Goal: Check status: Check status

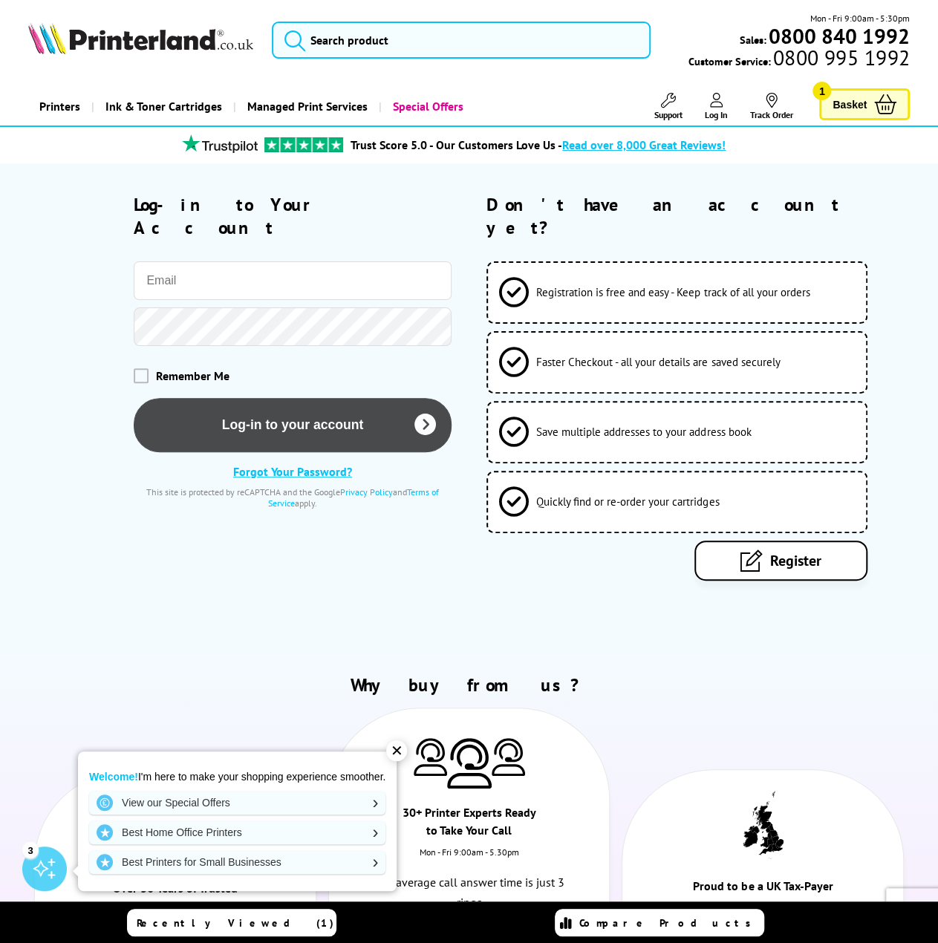
type input "[EMAIL_ADDRESS][PERSON_NAME][DOMAIN_NAME]"
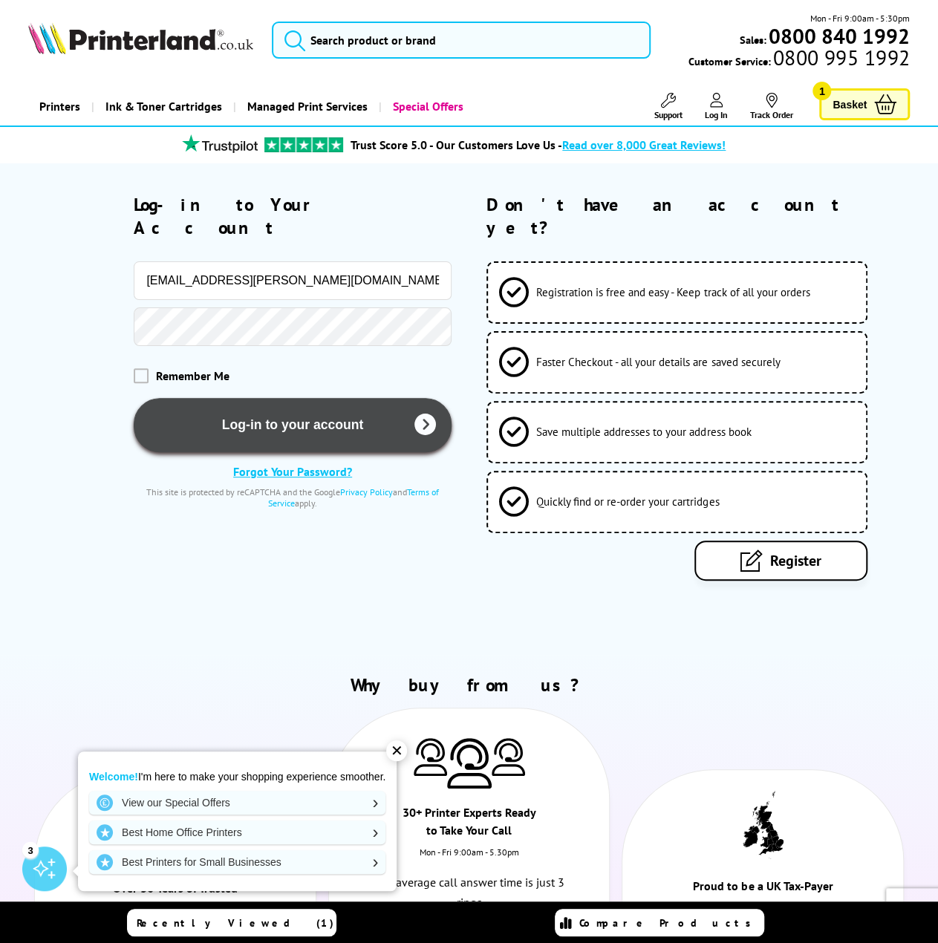
click at [305, 398] on button "Log-in to your account" at bounding box center [292, 425] width 317 height 54
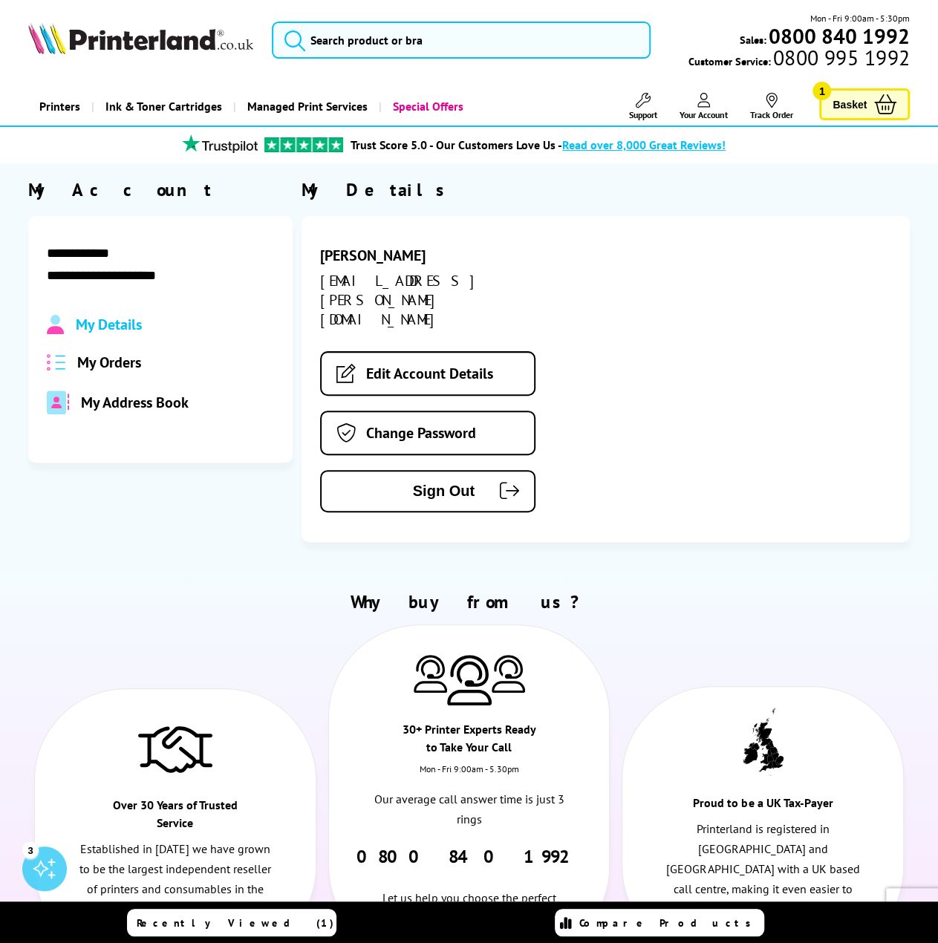
click at [129, 363] on span "My Orders" at bounding box center [109, 362] width 64 height 19
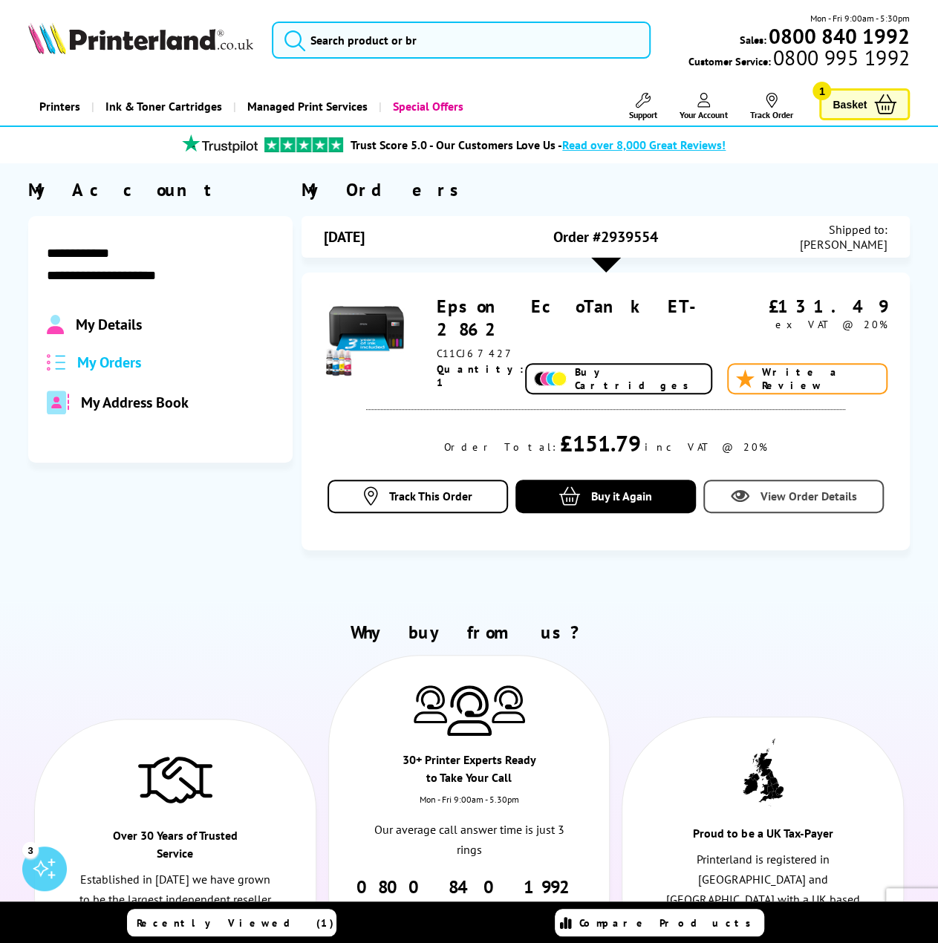
click at [782, 486] on link "View Order Details" at bounding box center [794, 496] width 181 height 33
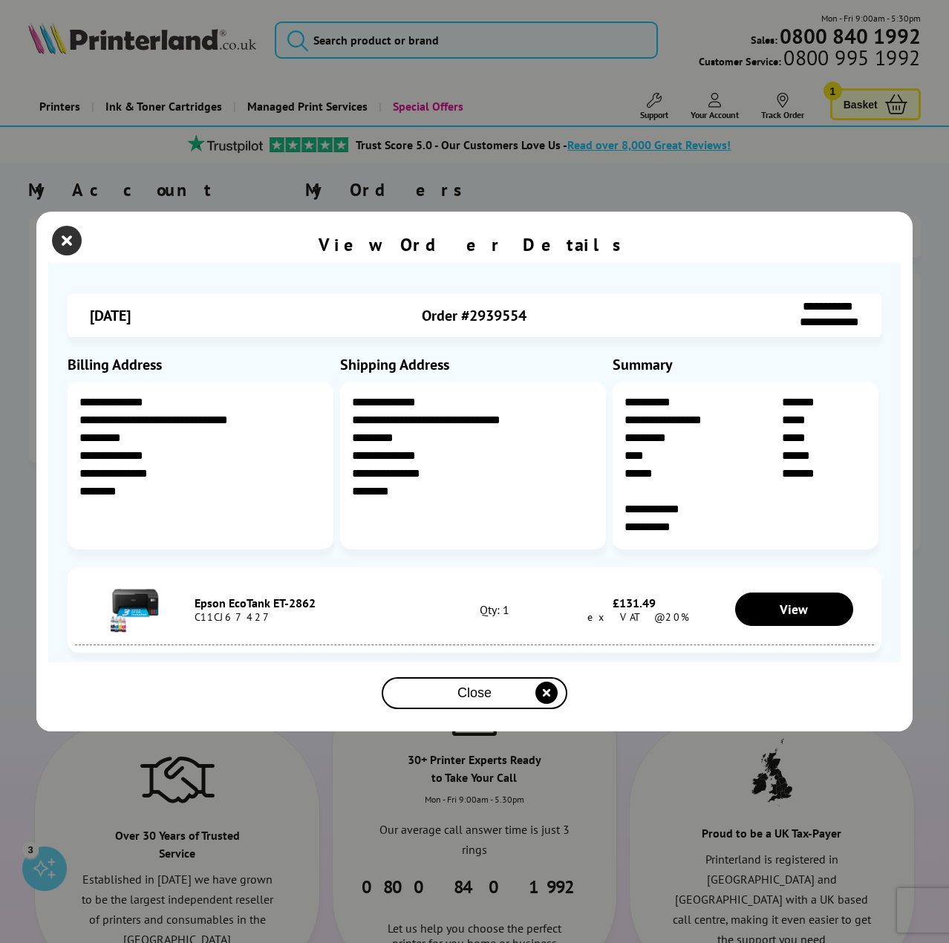
click at [73, 241] on icon "close modal" at bounding box center [67, 241] width 30 height 30
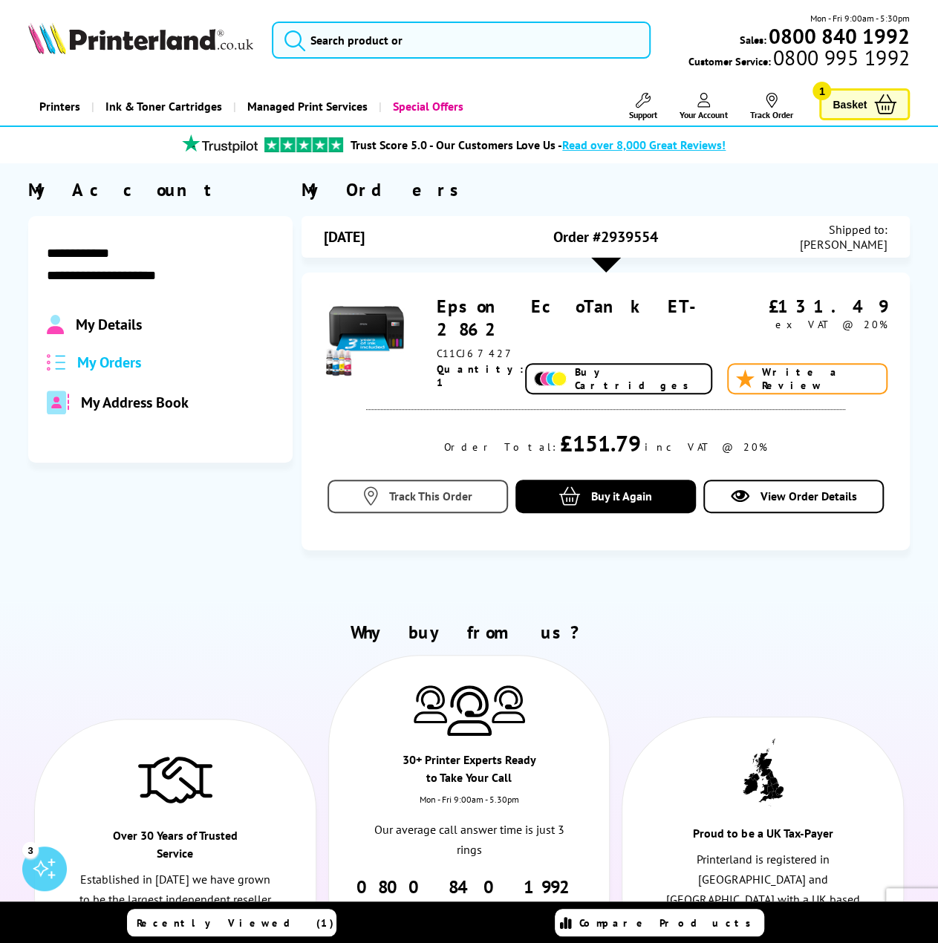
click at [406, 484] on link "Track This Order" at bounding box center [418, 496] width 181 height 33
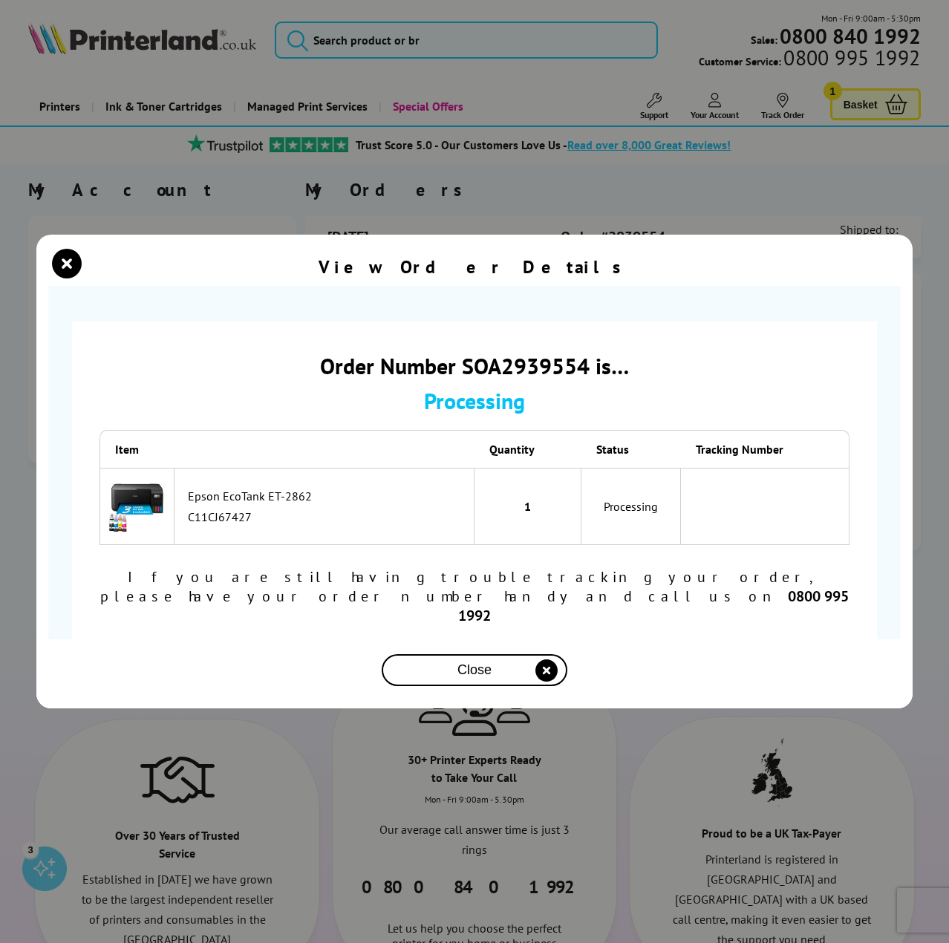
click at [490, 663] on span "Close" at bounding box center [475, 671] width 34 height 16
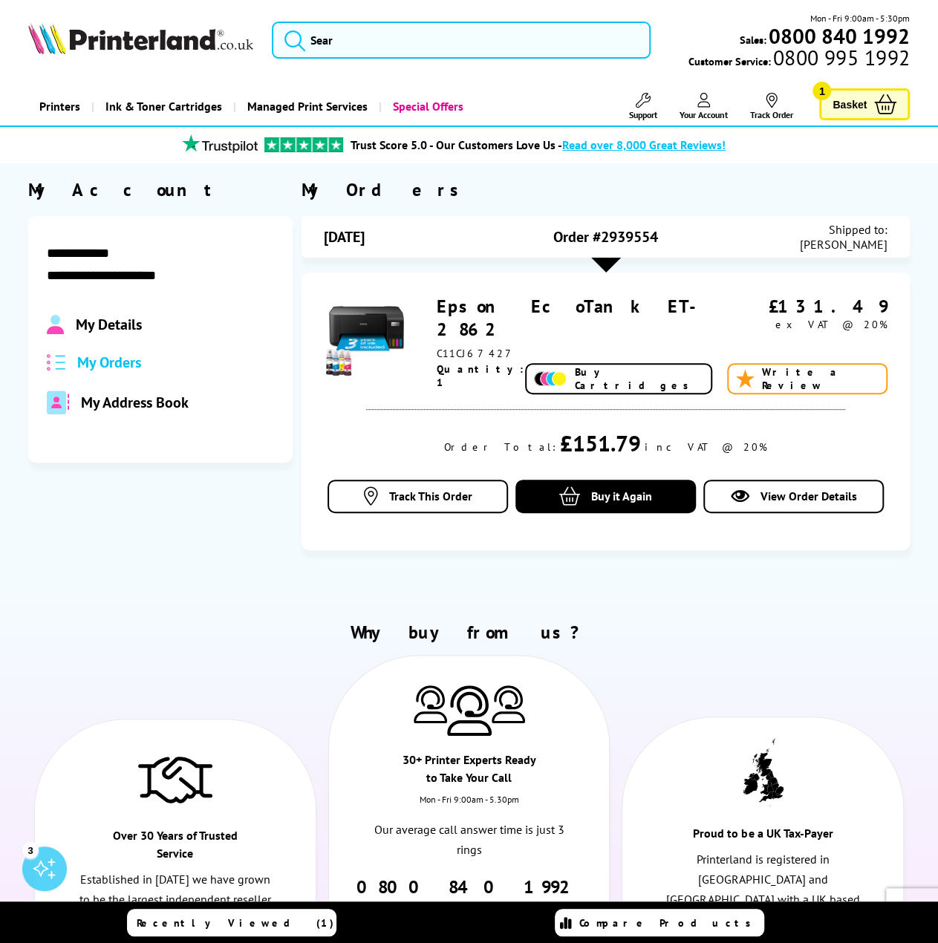
click at [495, 310] on link "Epson EcoTank ET-2862" at bounding box center [575, 318] width 276 height 46
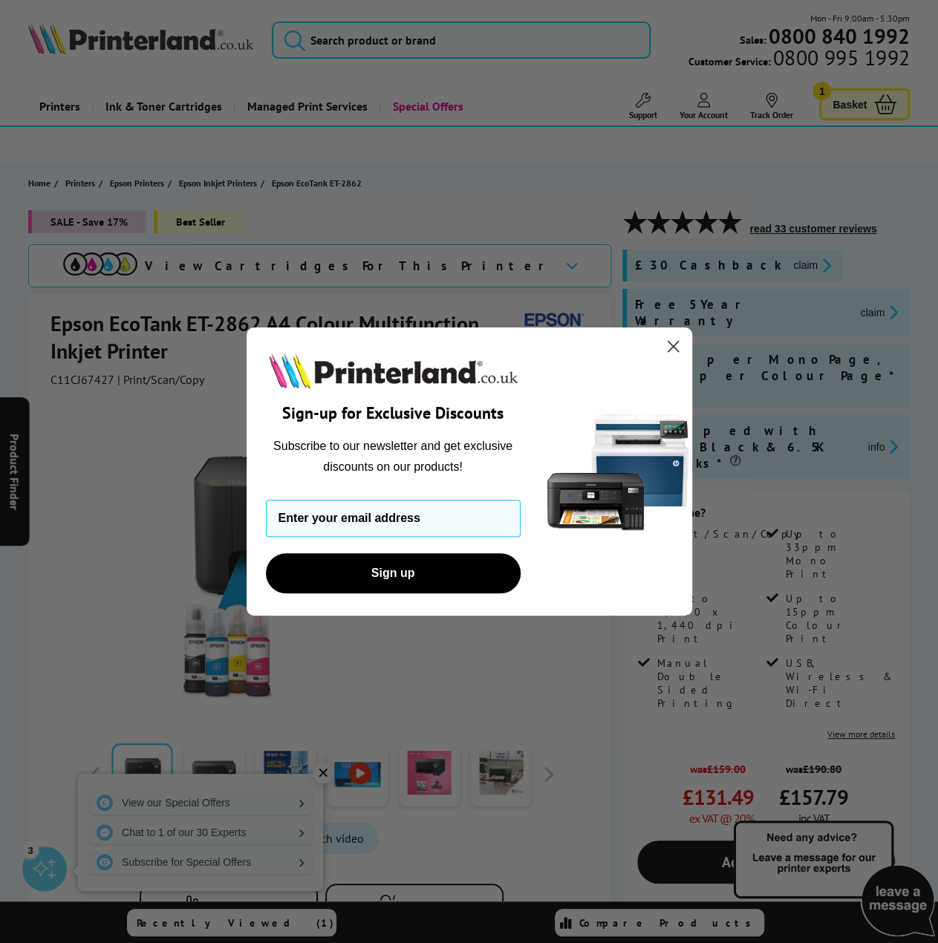
click at [673, 342] on circle "Close dialog" at bounding box center [672, 346] width 25 height 25
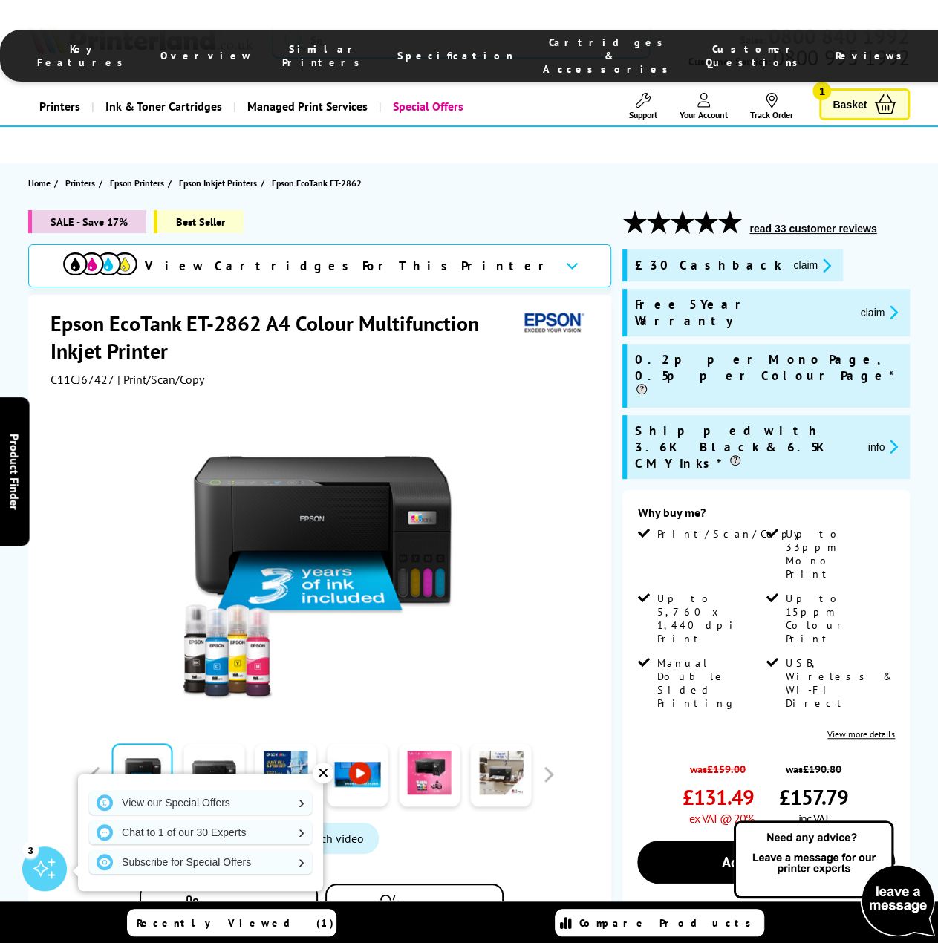
click at [770, 106] on icon at bounding box center [771, 100] width 15 height 15
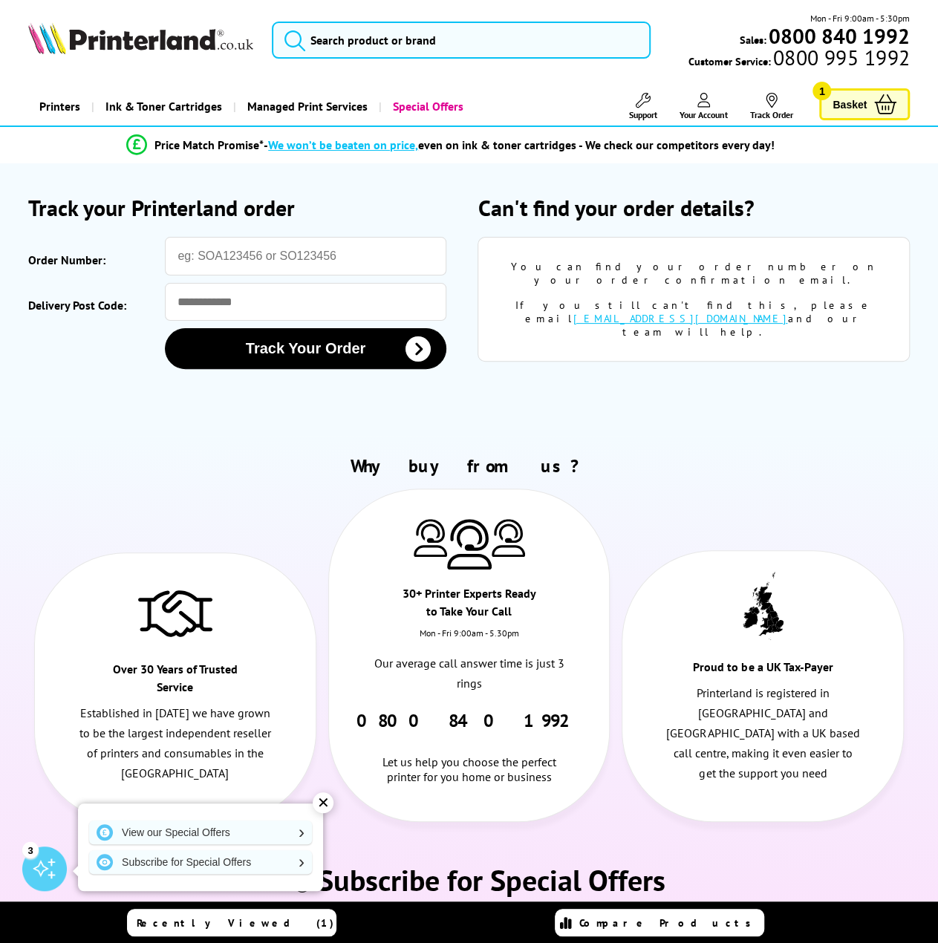
click at [695, 105] on link "Your Account" at bounding box center [704, 106] width 48 height 27
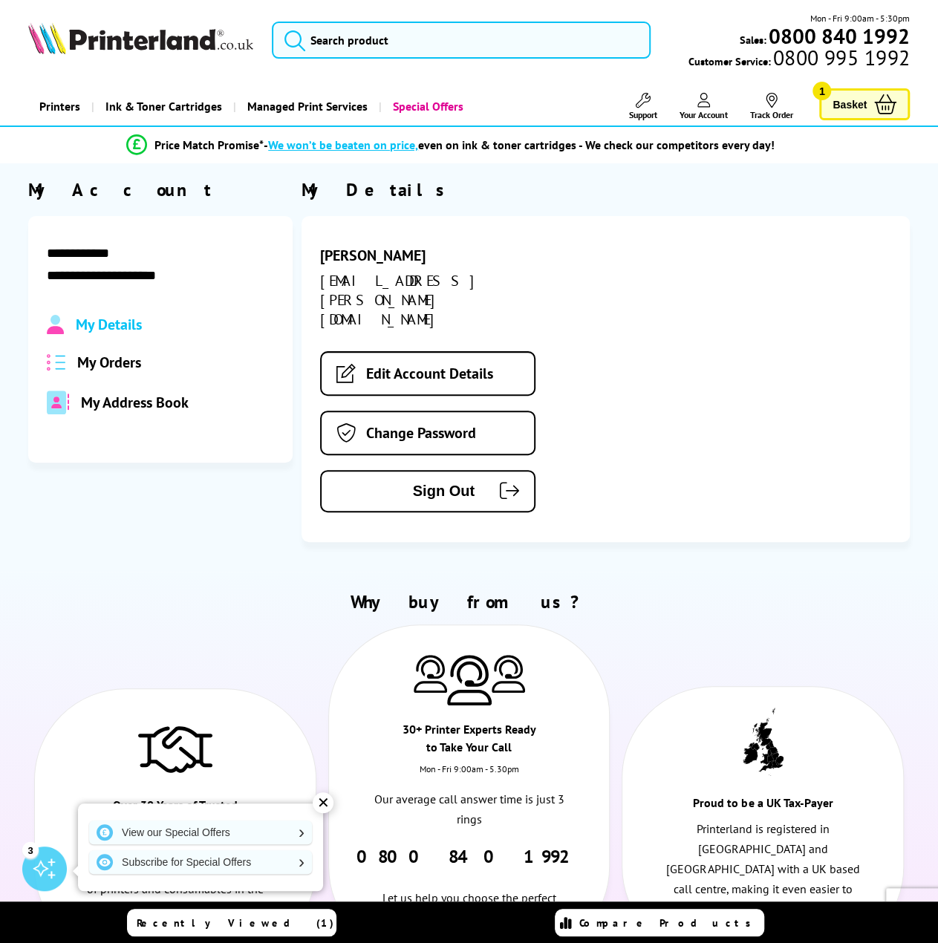
click at [129, 364] on span "My Orders" at bounding box center [109, 362] width 64 height 19
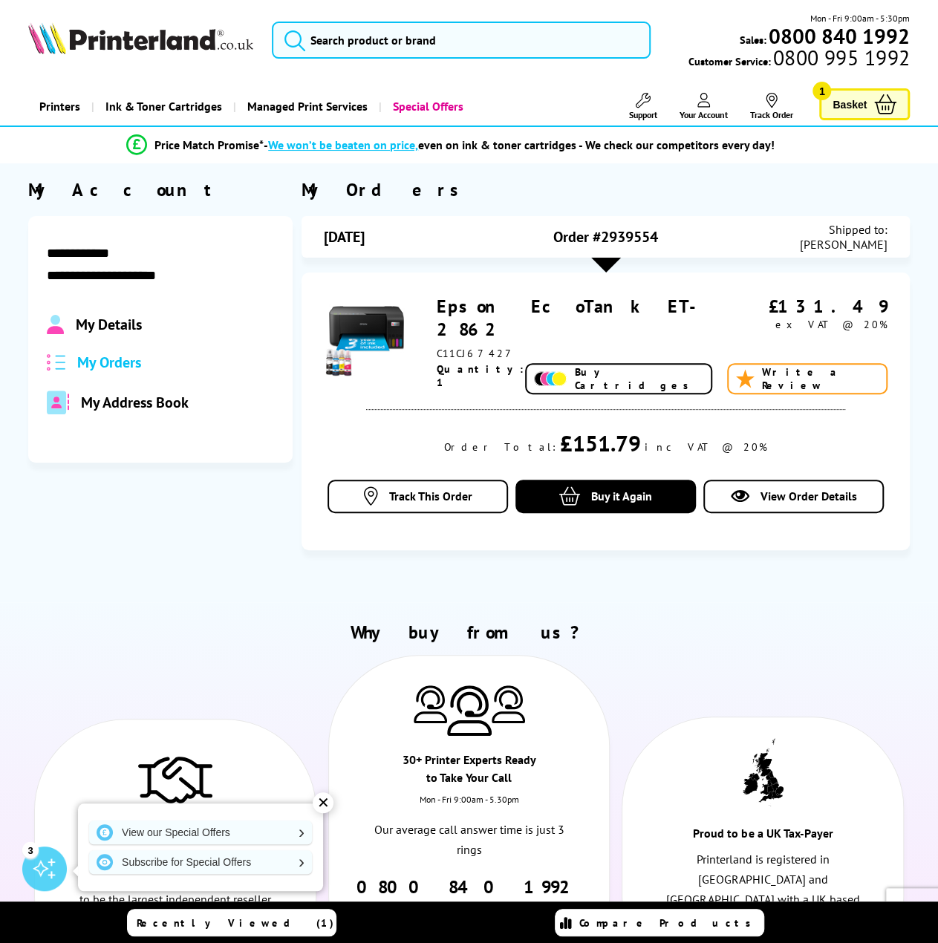
click at [639, 230] on span "Order #2939554" at bounding box center [605, 236] width 105 height 19
copy span "2939554"
click at [776, 105] on icon at bounding box center [771, 100] width 15 height 15
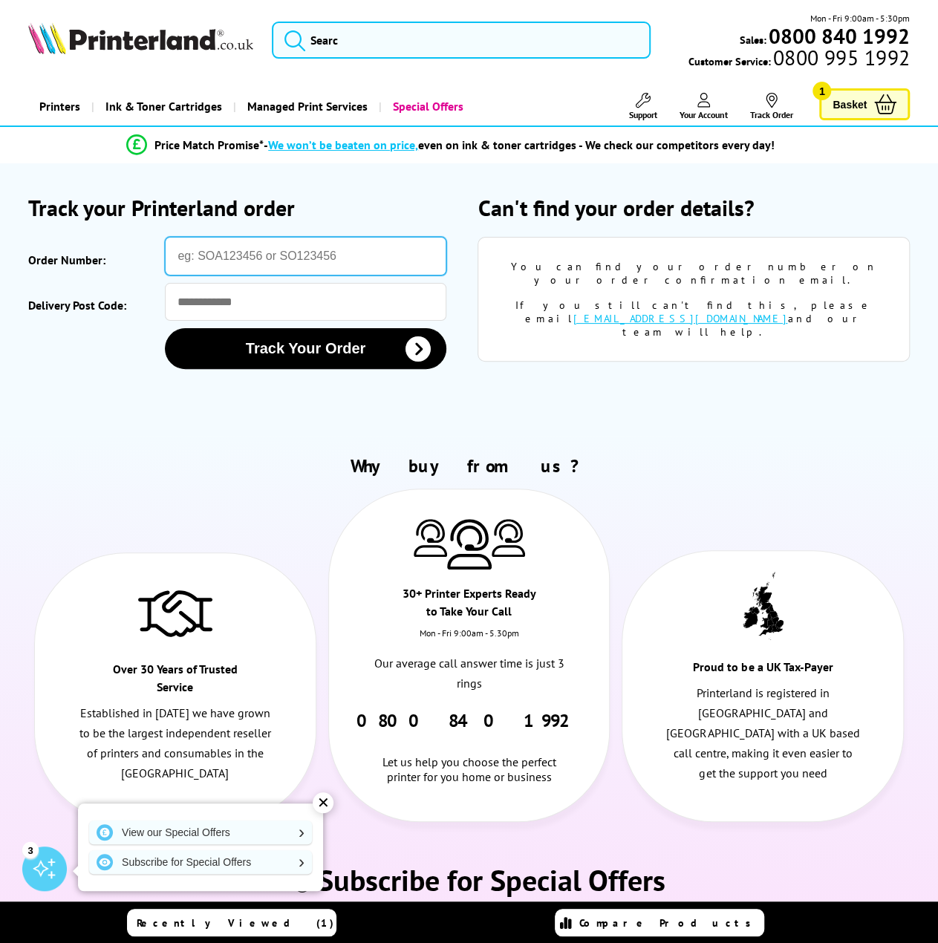
click at [292, 253] on input "Order Number:" at bounding box center [305, 256] width 281 height 39
paste input "2939554"
type input "2939554"
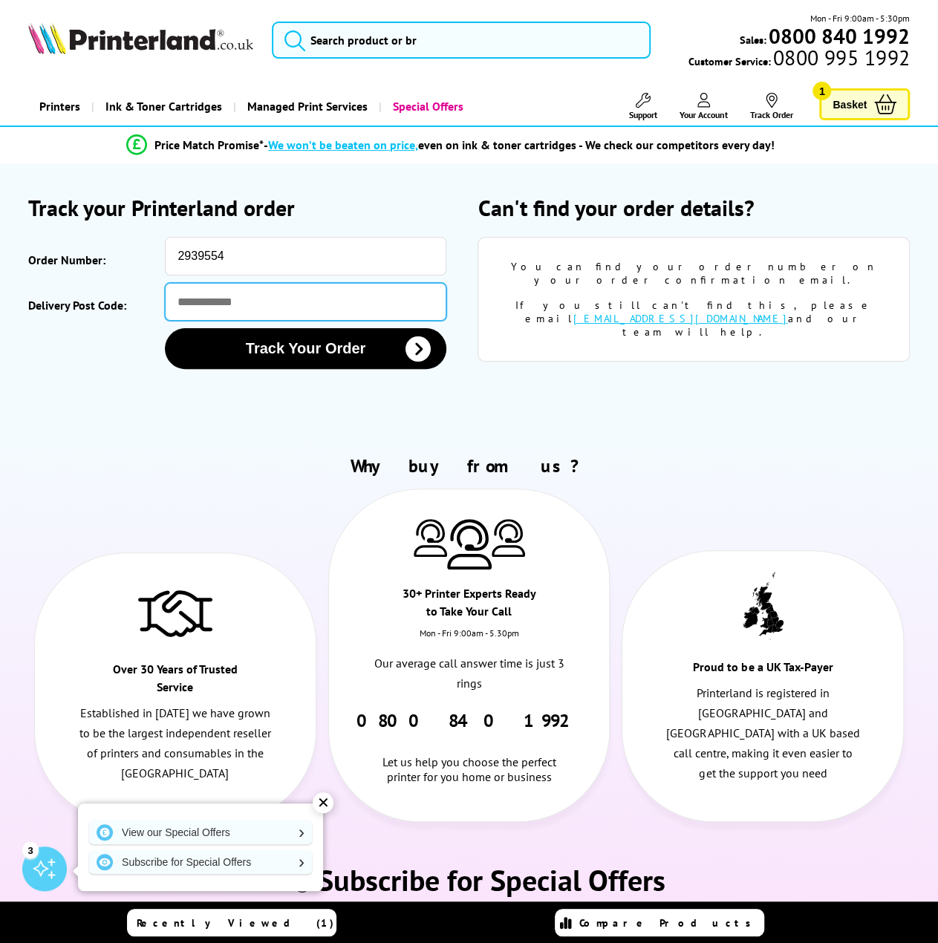
click at [241, 299] on input "Delivery Post Code:" at bounding box center [305, 302] width 281 height 38
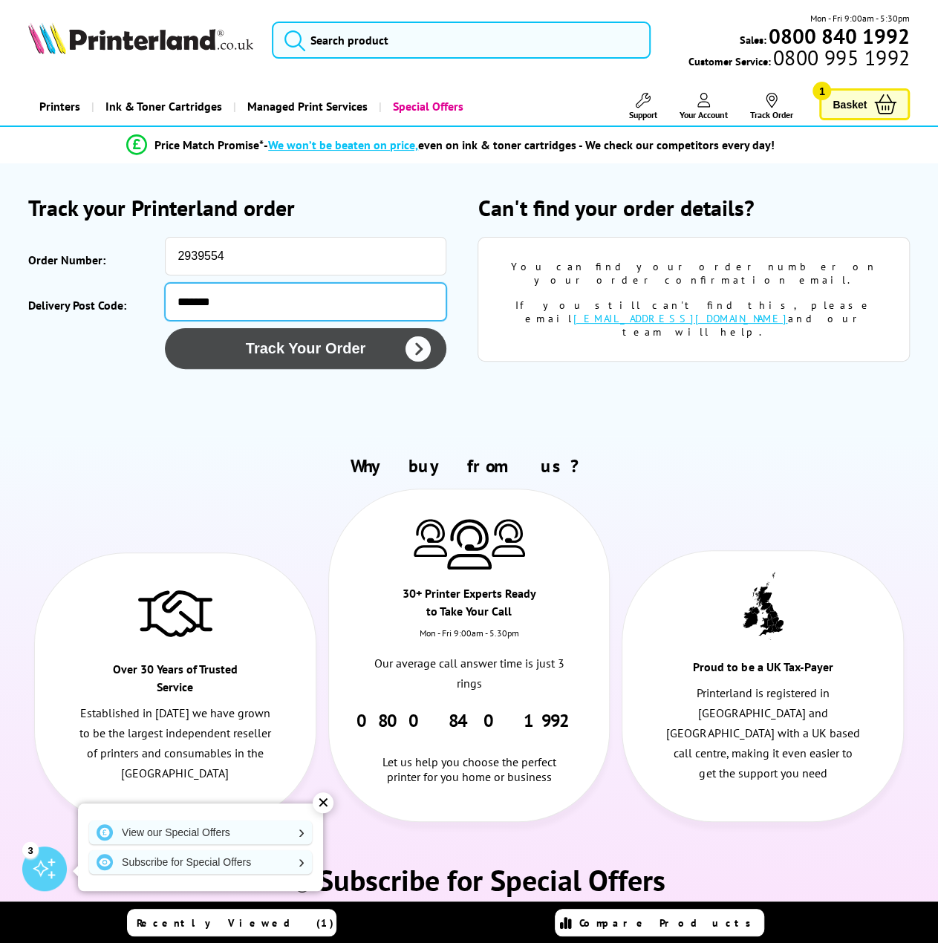
type input "*******"
click at [303, 342] on button "Track Your Order" at bounding box center [305, 348] width 281 height 41
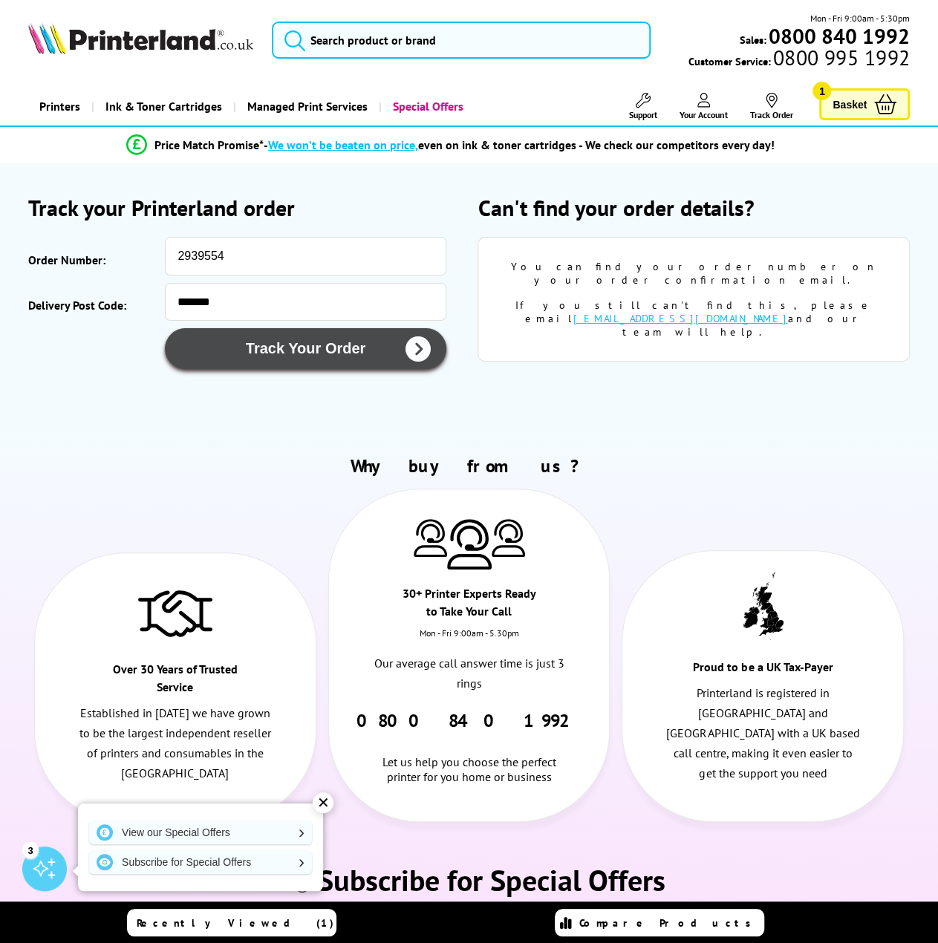
click at [423, 348] on icon "submit" at bounding box center [418, 349] width 25 height 25
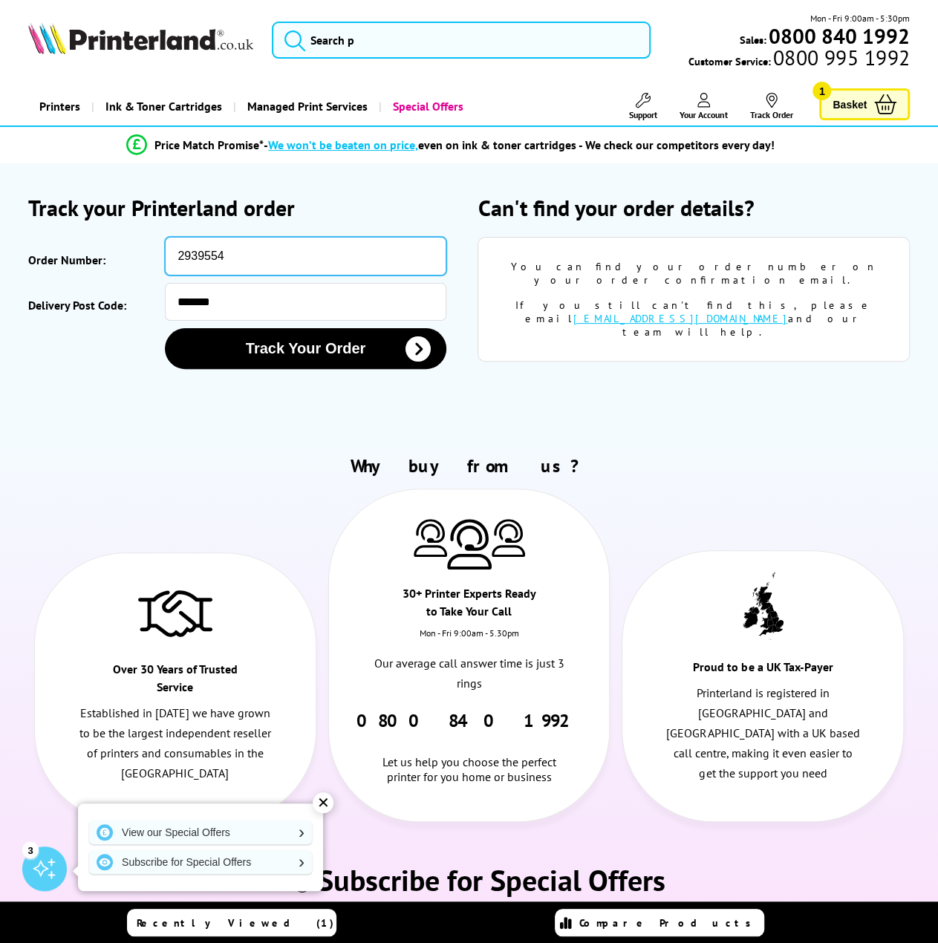
drag, startPoint x: 155, startPoint y: 249, endPoint x: 84, endPoint y: 252, distance: 71.4
click at [84, 252] on div "Order Number: 2939554" at bounding box center [244, 256] width 432 height 39
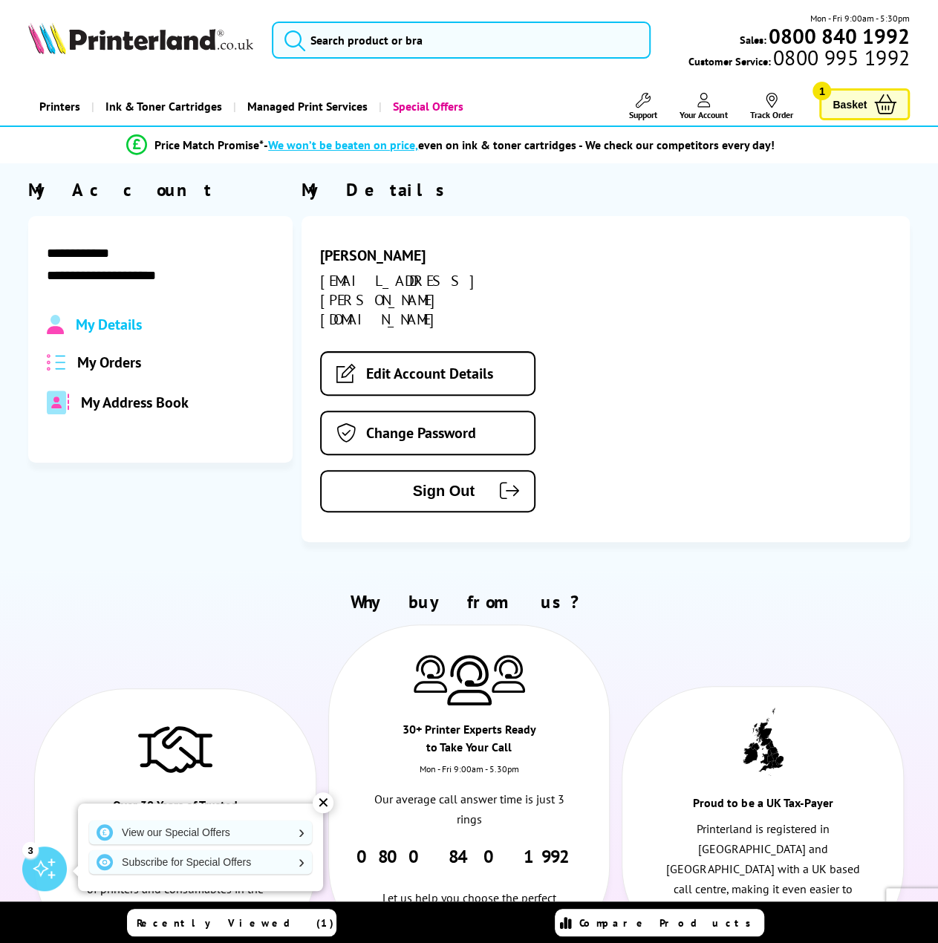
click at [94, 355] on span "My Orders" at bounding box center [109, 362] width 64 height 19
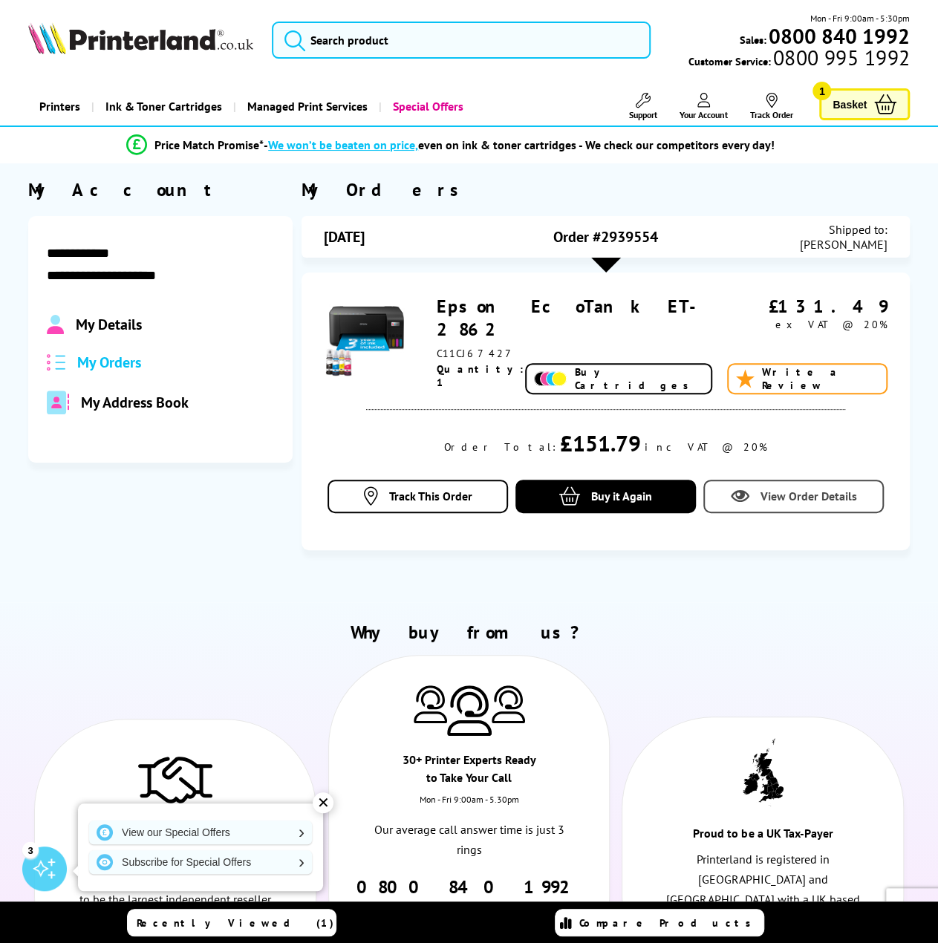
click at [788, 484] on link "View Order Details" at bounding box center [794, 496] width 181 height 33
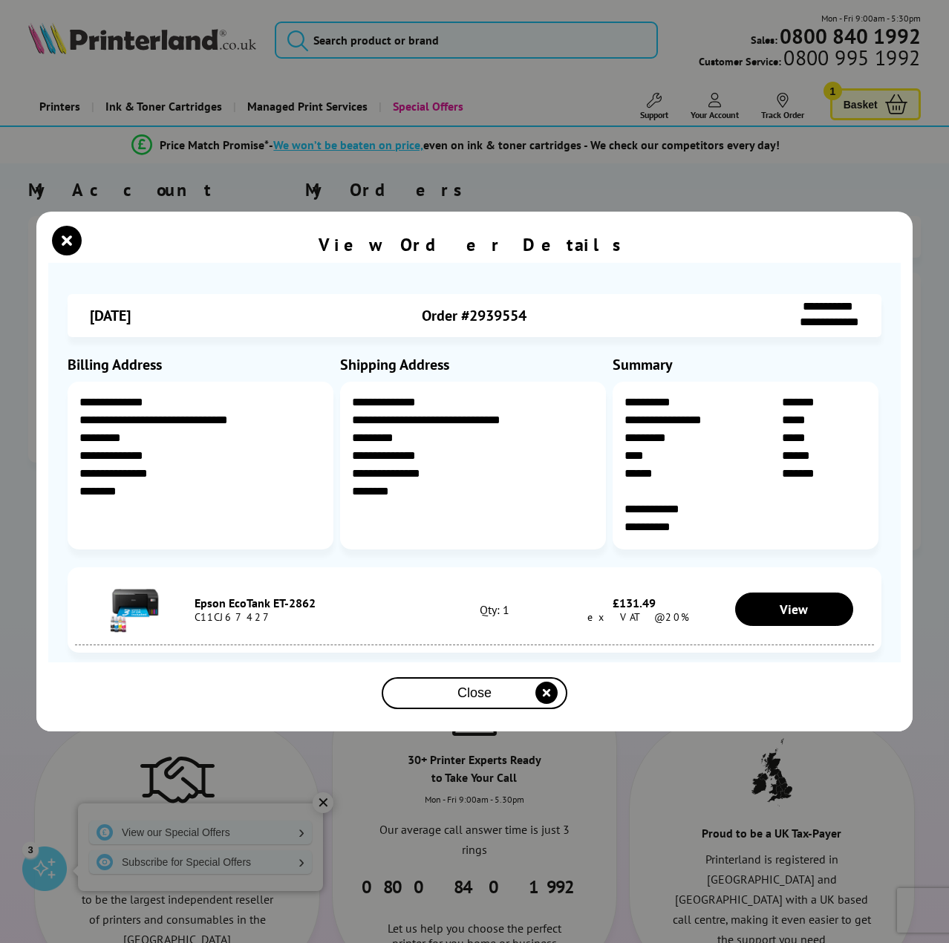
click at [449, 701] on div "Close" at bounding box center [475, 693] width 174 height 27
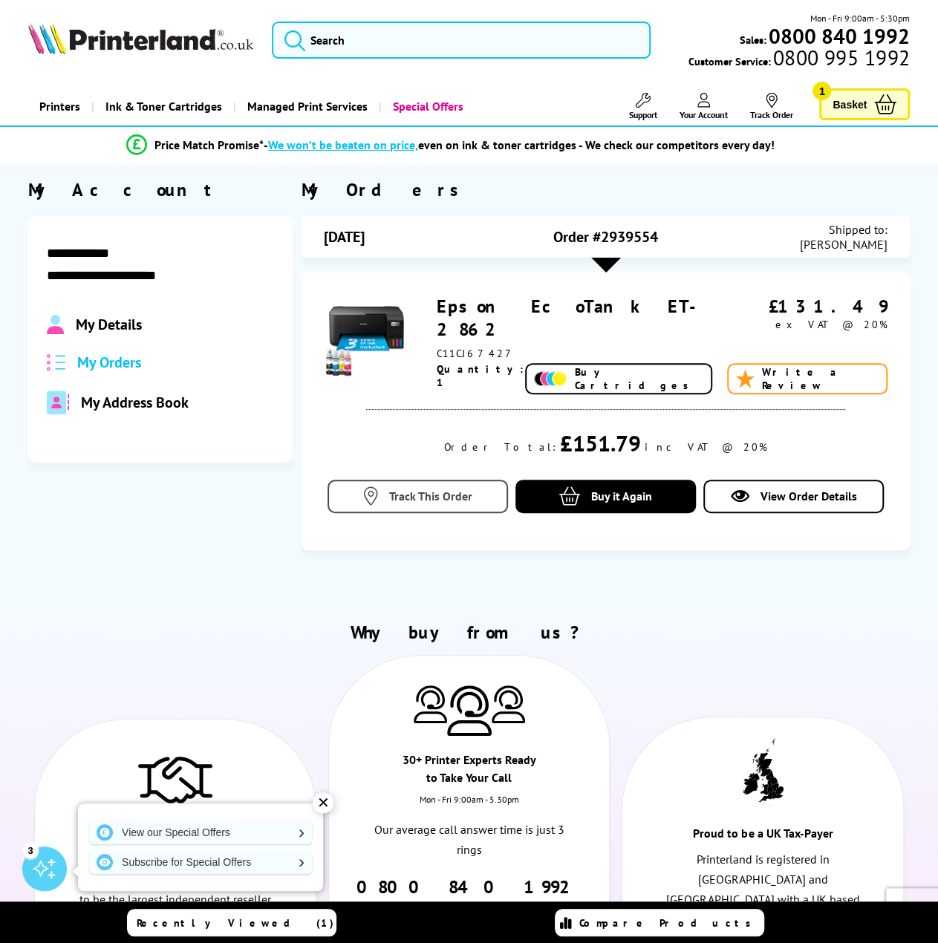
click at [410, 498] on span "Track This Order" at bounding box center [430, 496] width 83 height 15
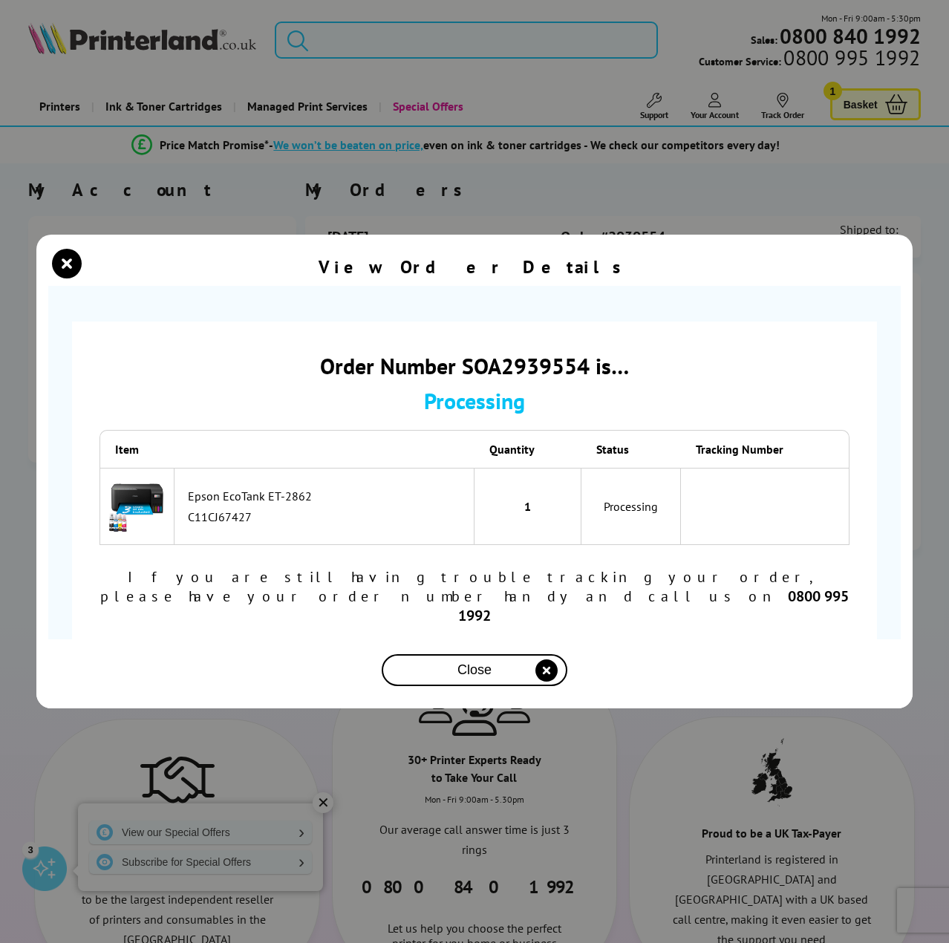
click at [510, 380] on div "Order Number SOA2939554 is…" at bounding box center [475, 365] width 750 height 29
copy div "SOA2939554"
click at [776, 187] on div "View Order Details Order Number SOA2939554 is… Processing Item Quantity Status …" at bounding box center [474, 471] width 949 height 943
click at [787, 87] on div "View Order Details Order Number SOA2939554 is… Processing Item Quantity Status …" at bounding box center [474, 471] width 949 height 943
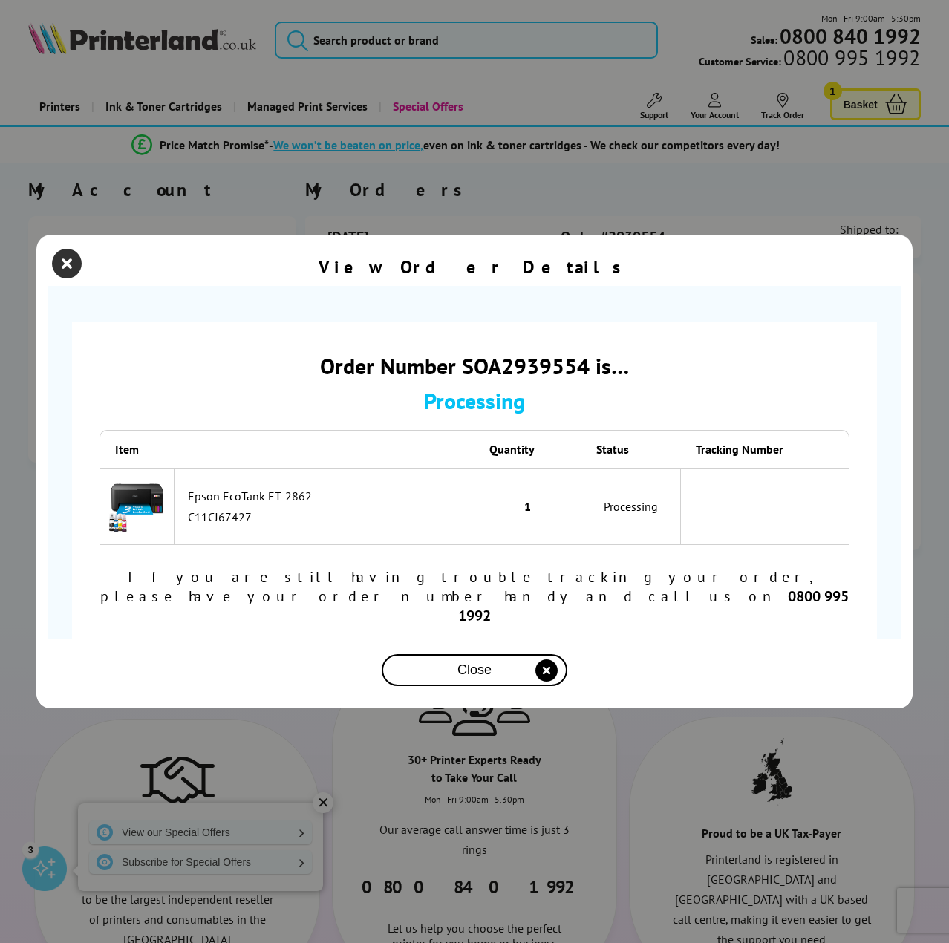
click at [65, 279] on icon "close modal" at bounding box center [67, 264] width 30 height 30
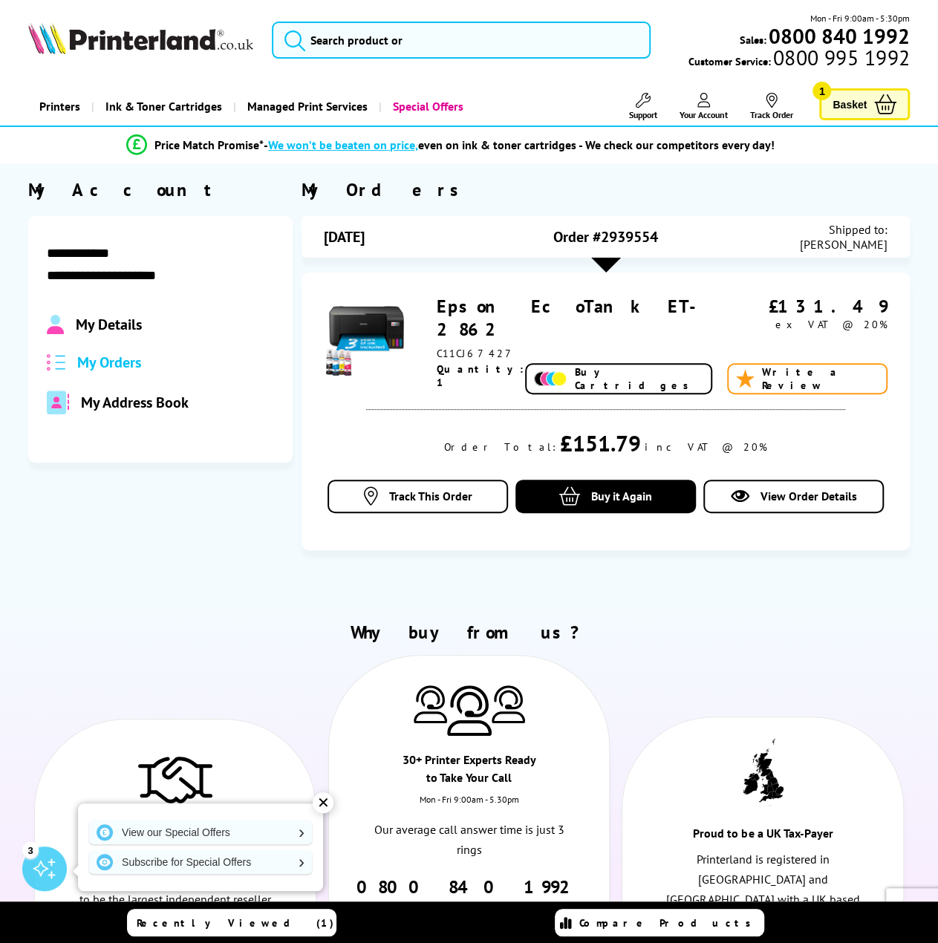
click at [771, 106] on icon at bounding box center [771, 100] width 15 height 15
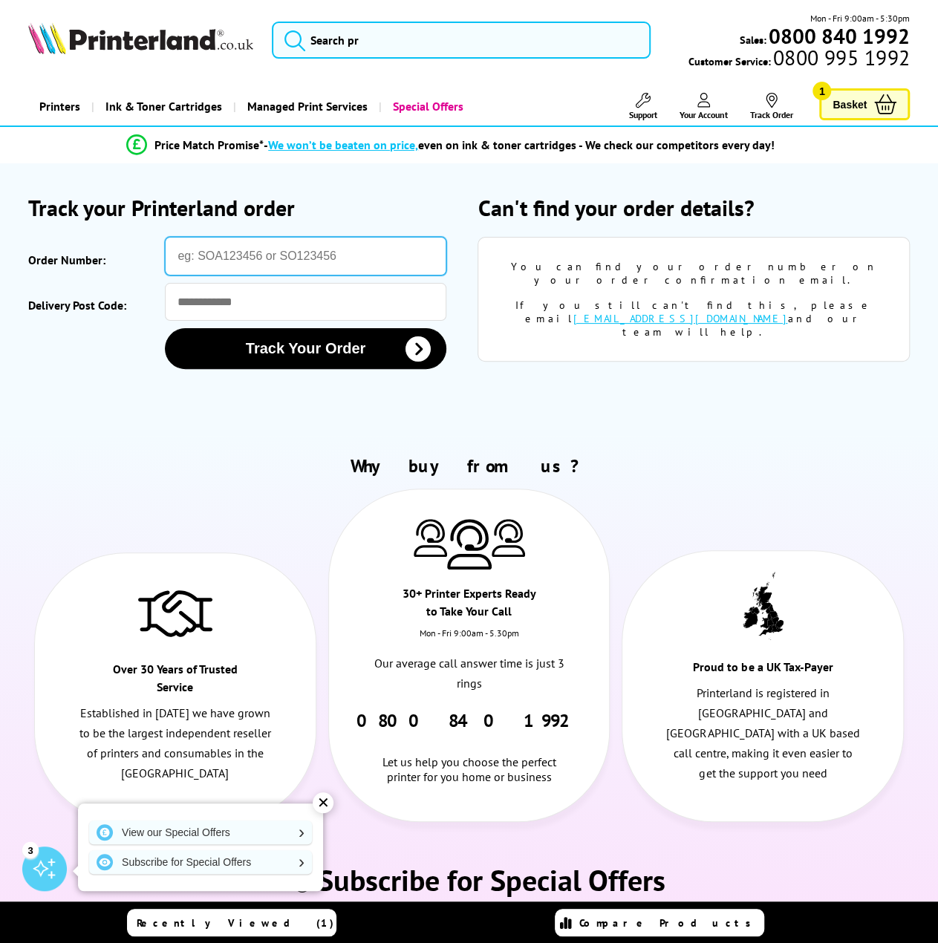
drag, startPoint x: 305, startPoint y: 255, endPoint x: 297, endPoint y: 270, distance: 17.3
click at [305, 255] on input "Order Number:" at bounding box center [305, 256] width 281 height 39
paste input "SOA2939554"
type input "SOA2939554"
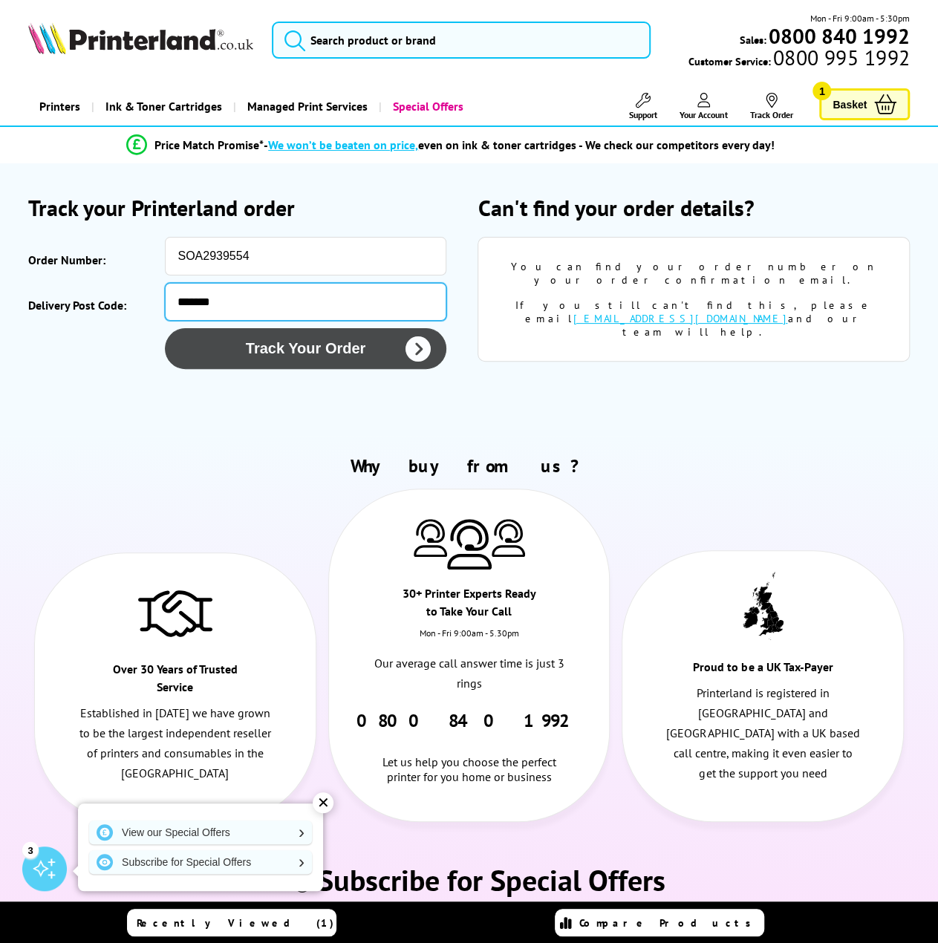
type input "*******"
click at [285, 353] on button "Track Your Order" at bounding box center [305, 348] width 281 height 41
click at [422, 350] on icon "submit" at bounding box center [418, 349] width 25 height 25
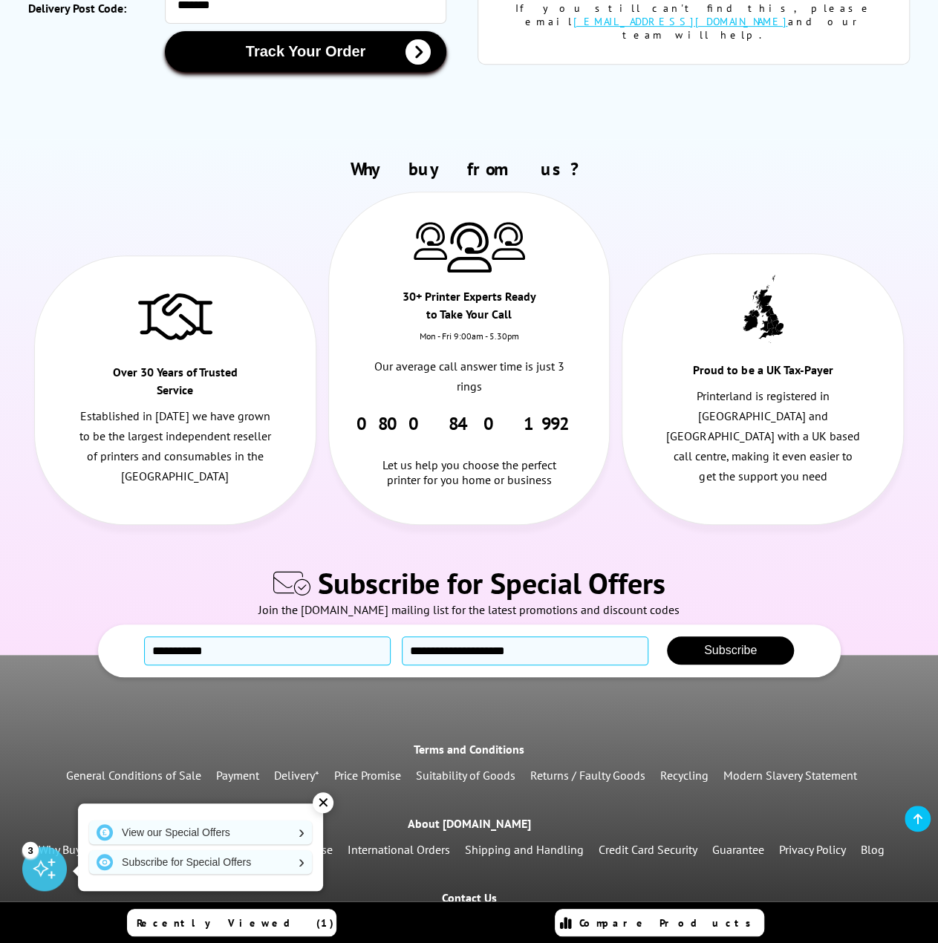
scroll to position [433, 0]
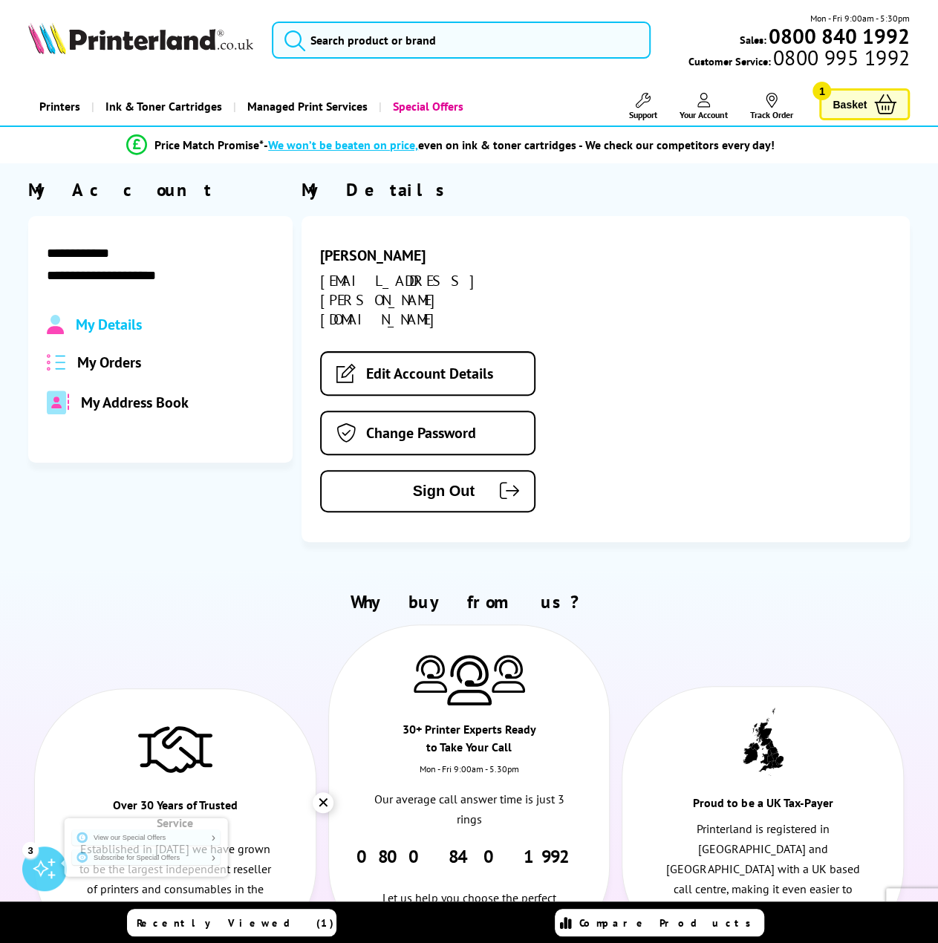
click at [104, 32] on img at bounding box center [140, 38] width 225 height 32
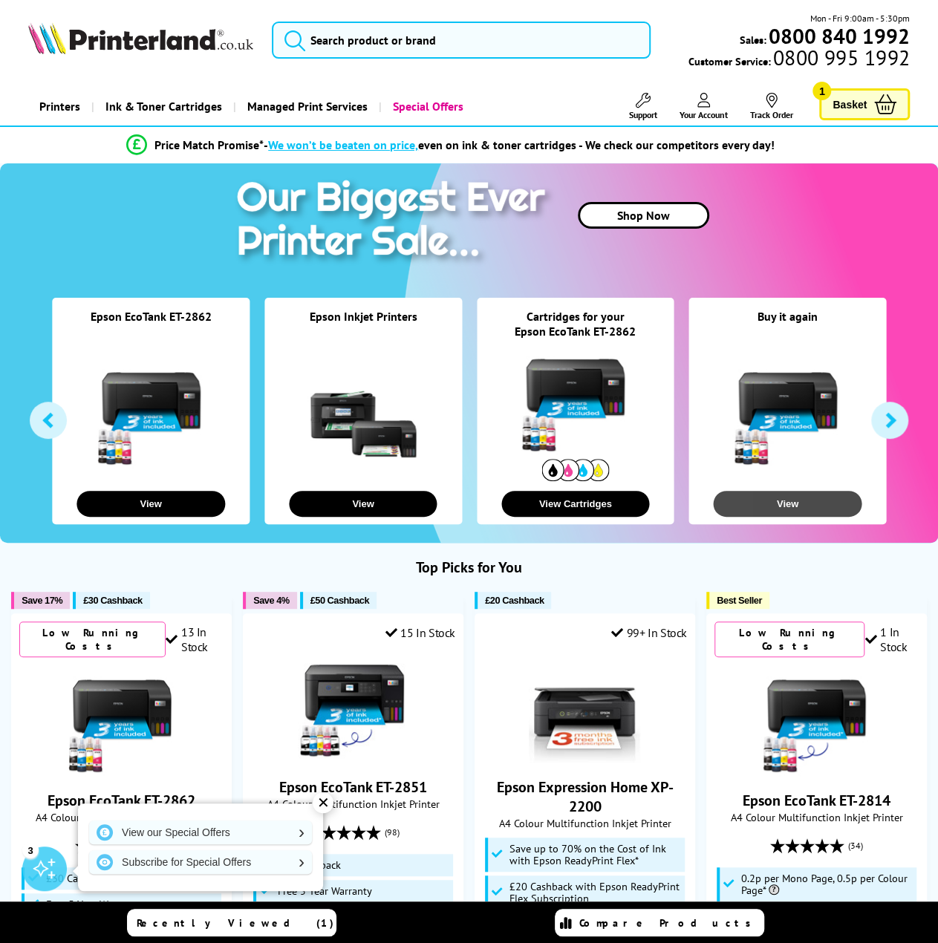
click at [793, 504] on button "View" at bounding box center [788, 504] width 148 height 26
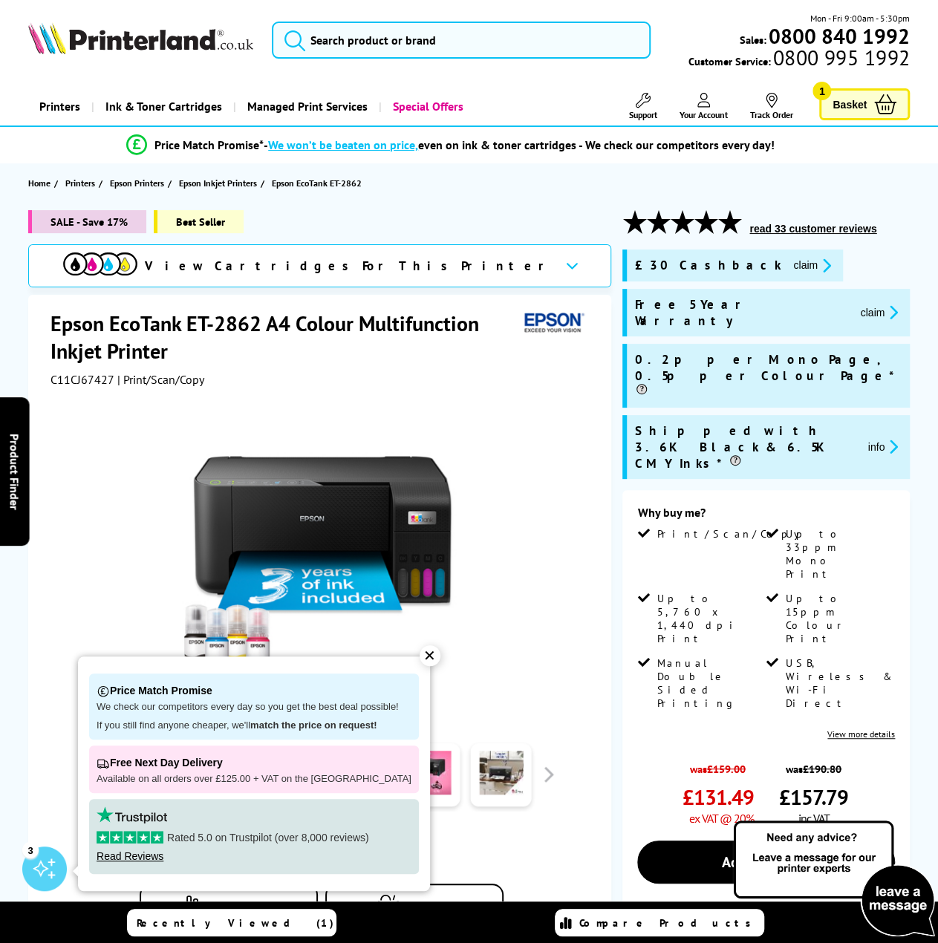
click at [420, 654] on div "✕" at bounding box center [430, 656] width 21 height 21
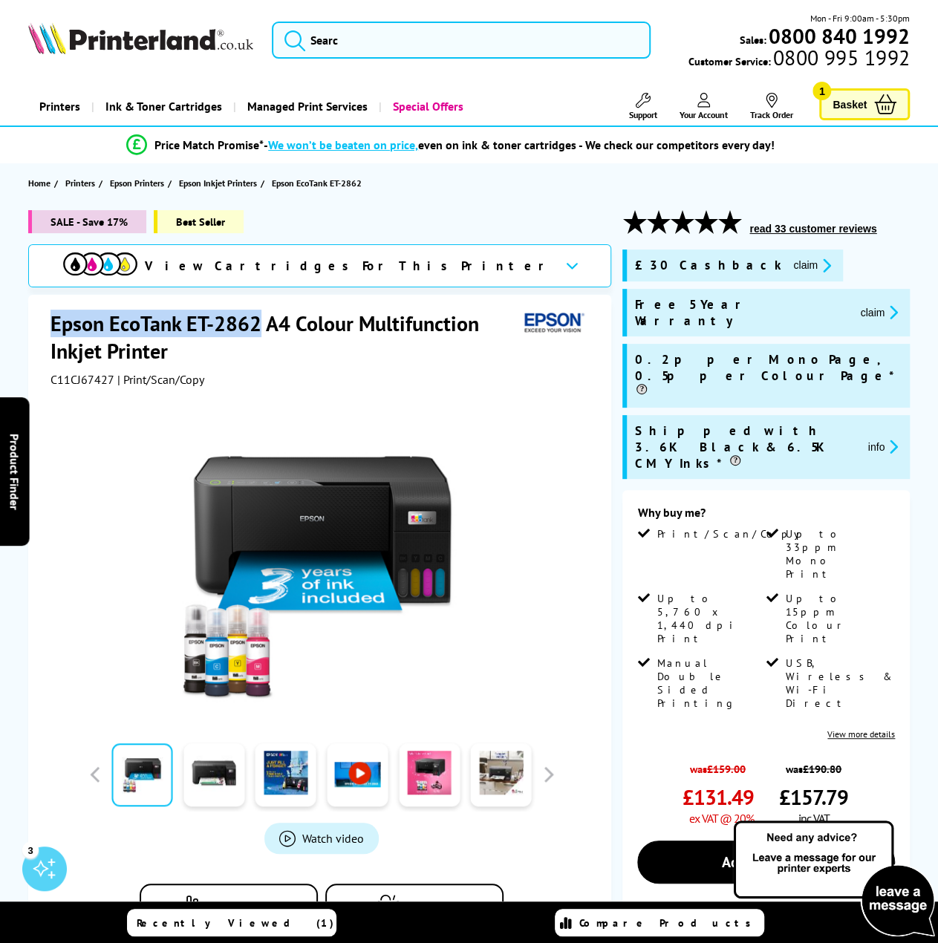
drag, startPoint x: 53, startPoint y: 320, endPoint x: 256, endPoint y: 319, distance: 202.8
click at [256, 319] on h1 "Epson EcoTank ET-2862 A4 Colour Multifunction Inkjet Printer" at bounding box center [285, 337] width 468 height 55
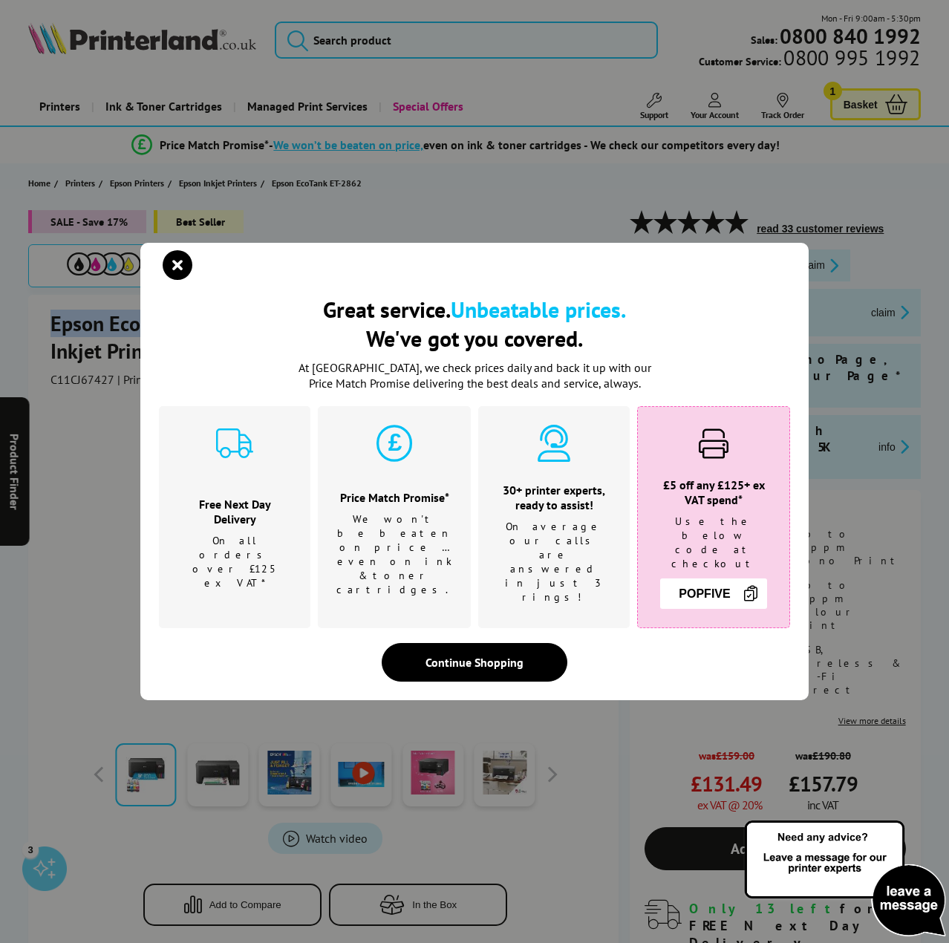
copy h1 "Epson EcoTank ET-2862"
click at [179, 277] on icon "close modal" at bounding box center [178, 265] width 30 height 30
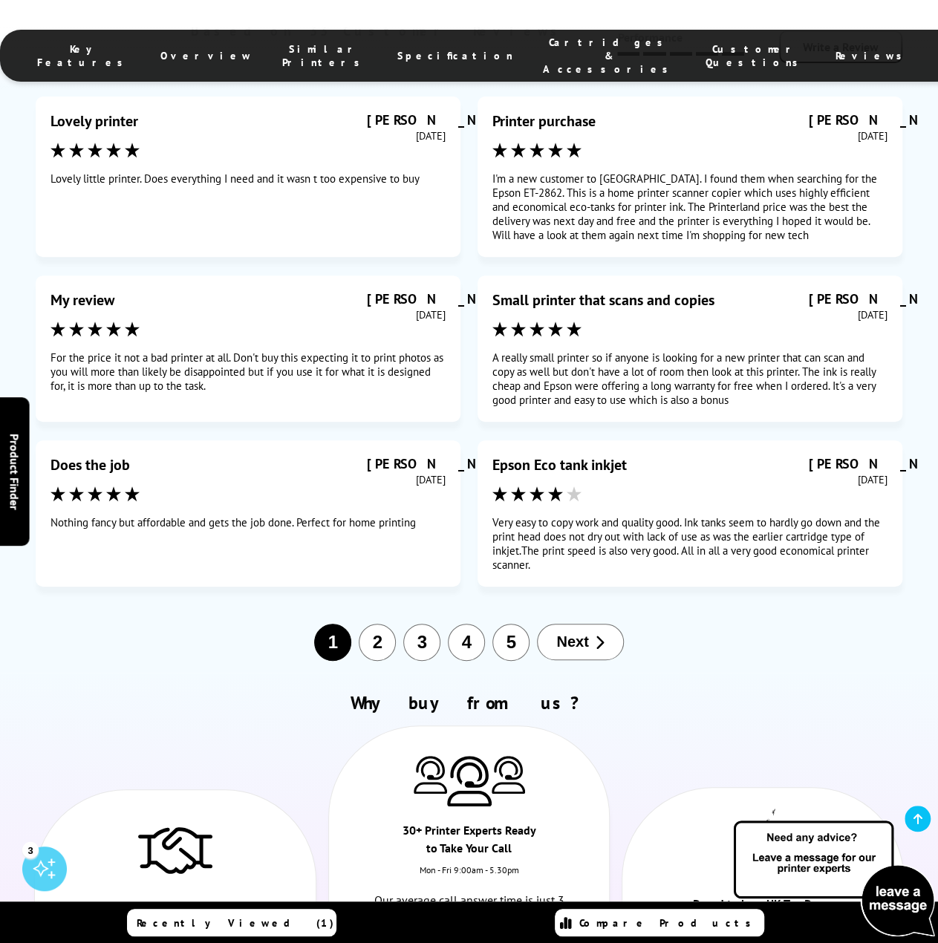
scroll to position [8822, 0]
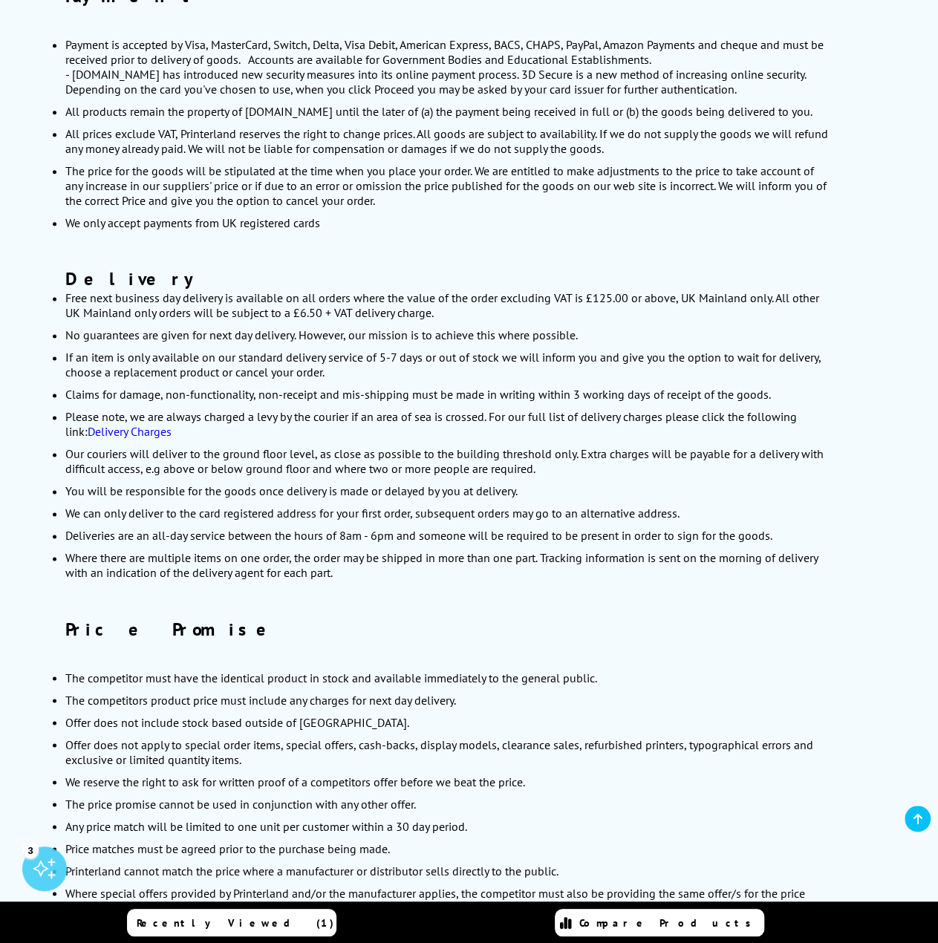
scroll to position [787, 0]
